Goal: Task Accomplishment & Management: Use online tool/utility

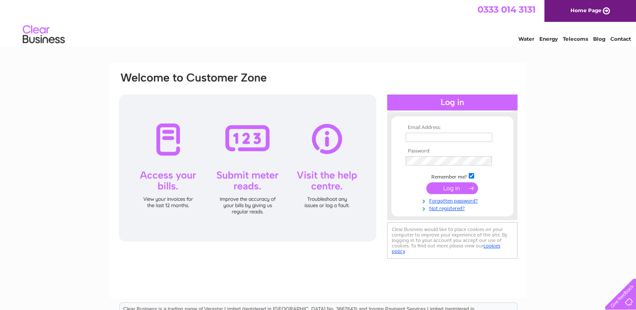
type input "tbogusiadundee@yahoo.co.uk"
click at [453, 187] on input "submit" at bounding box center [452, 188] width 52 height 12
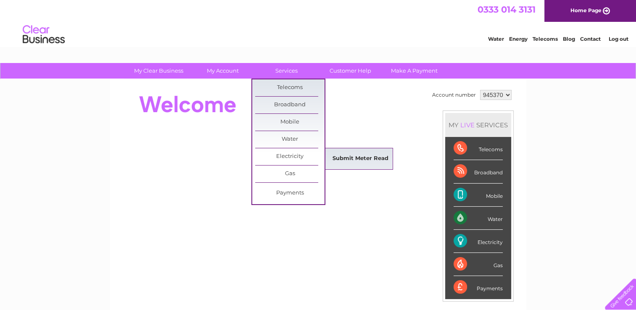
click at [343, 157] on link "Submit Meter Read" at bounding box center [360, 158] width 69 height 17
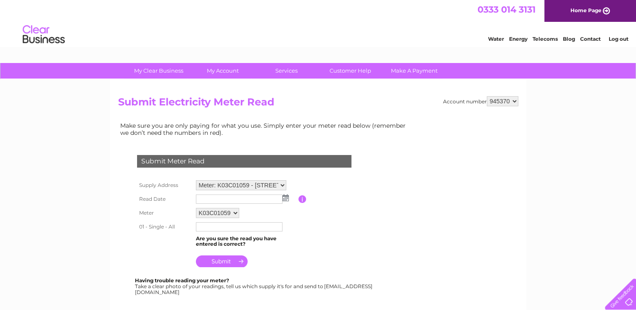
click at [286, 198] on img at bounding box center [285, 198] width 6 height 7
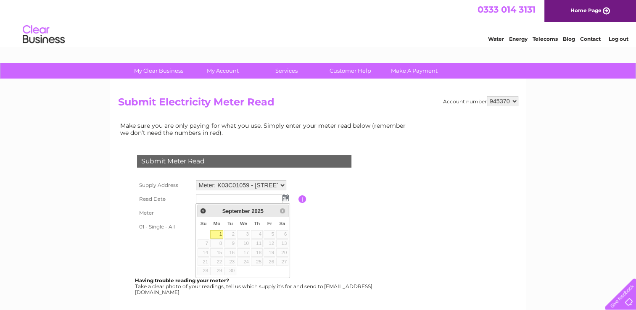
click at [217, 235] on link "1" at bounding box center [216, 234] width 13 height 8
type input "[DATE]"
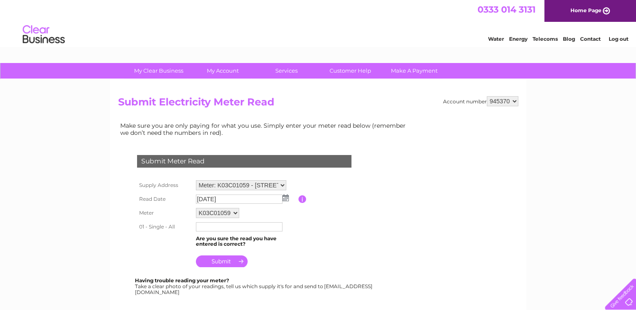
click at [232, 227] on input "text" at bounding box center [239, 226] width 87 height 9
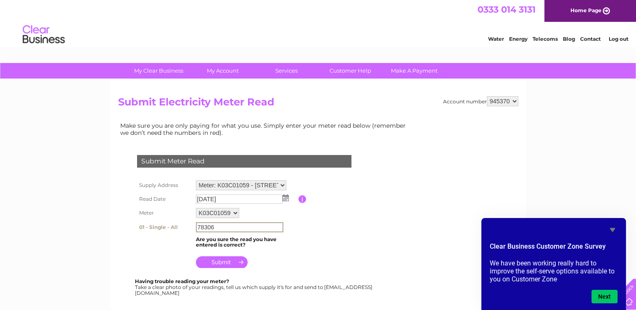
type input "78306"
click at [221, 262] on input "submit" at bounding box center [222, 262] width 52 height 12
